Goal: Information Seeking & Learning: Find specific fact

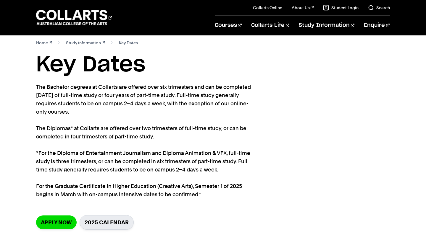
scroll to position [6, 0]
click at [105, 221] on link "2025 Calendar" at bounding box center [107, 223] width 54 height 14
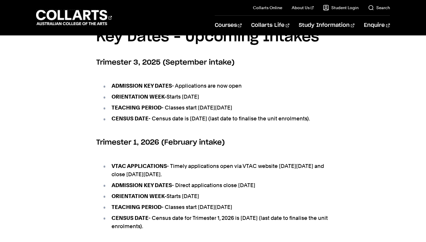
scroll to position [263, 0]
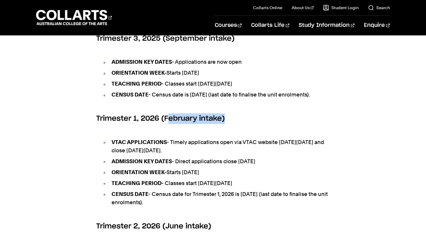
drag, startPoint x: 168, startPoint y: 126, endPoint x: 272, endPoint y: 122, distance: 104.2
click at [272, 122] on h6 "Trimester 1, 2026 (February intake)" at bounding box center [213, 119] width 234 height 11
drag, startPoint x: 178, startPoint y: 150, endPoint x: 246, endPoint y: 162, distance: 69.0
click at [246, 155] on li "VTAC APPLICATIONS - Timely applications open via VTAC website on Monday 28th Ju…" at bounding box center [216, 146] width 228 height 17
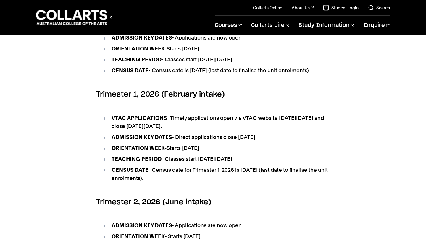
scroll to position [289, 0]
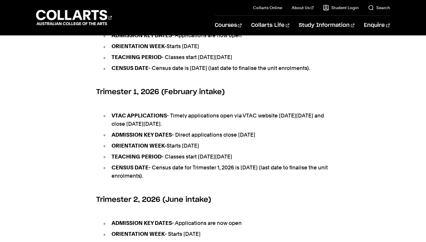
drag, startPoint x: 258, startPoint y: 144, endPoint x: 316, endPoint y: 146, distance: 58.3
click at [316, 139] on li "ADMISSION KEY DATES - Direct applications close Friday 27th February 2026" at bounding box center [216, 135] width 228 height 8
drag, startPoint x: 201, startPoint y: 153, endPoint x: 263, endPoint y: 155, distance: 62.1
click at [263, 150] on li "ORIENTATION WEEK- Starts Monday 9th February 2026" at bounding box center [216, 146] width 228 height 8
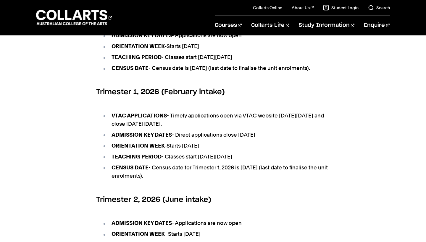
click at [263, 150] on li "ORIENTATION WEEK- Starts Monday 9th February 2026" at bounding box center [216, 146] width 228 height 8
click at [235, 161] on li "TEACHING PERIOD - Classes start on Monday 16th February 2026" at bounding box center [216, 157] width 228 height 8
drag, startPoint x: 227, startPoint y: 163, endPoint x: 325, endPoint y: 163, distance: 97.3
click at [325, 161] on li "TEACHING PERIOD - Classes start on Monday 16th February 2026" at bounding box center [216, 157] width 228 height 8
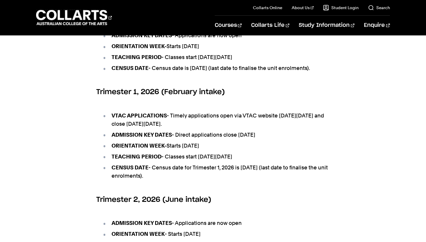
drag, startPoint x: 228, startPoint y: 165, endPoint x: 266, endPoint y: 169, distance: 37.4
click at [266, 161] on li "TEACHING PERIOD - Classes start on Monday 16th February 2026" at bounding box center [216, 157] width 228 height 8
click at [302, 161] on li "TEACHING PERIOD - Classes start on Monday 16th February 2026" at bounding box center [216, 157] width 228 height 8
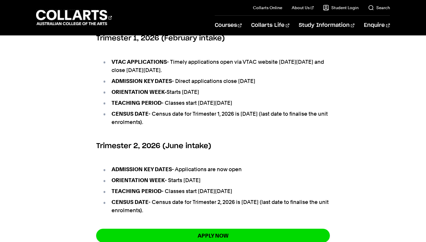
scroll to position [328, 0]
